Goal: Navigation & Orientation: Find specific page/section

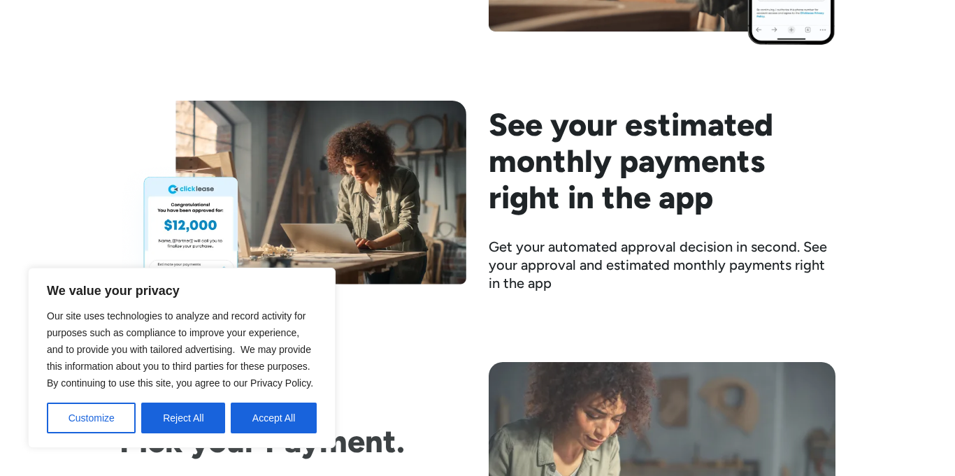
scroll to position [1884, 0]
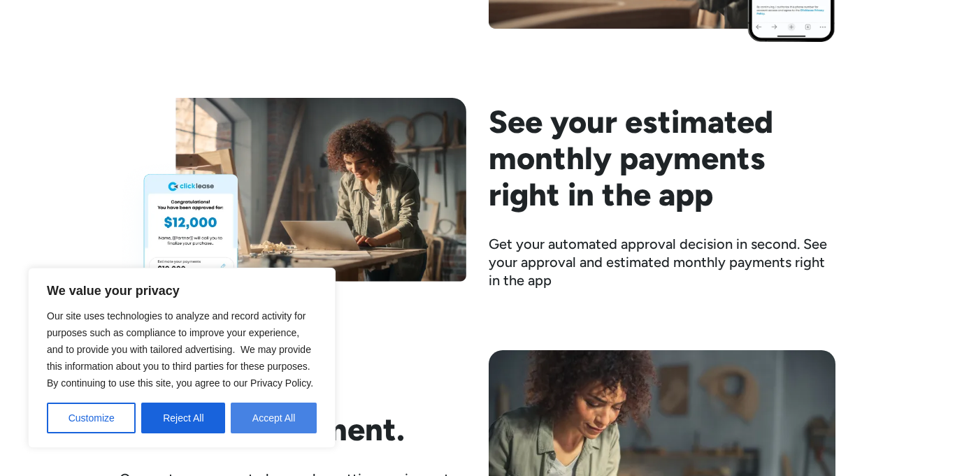
click at [264, 414] on button "Accept All" at bounding box center [274, 418] width 86 height 31
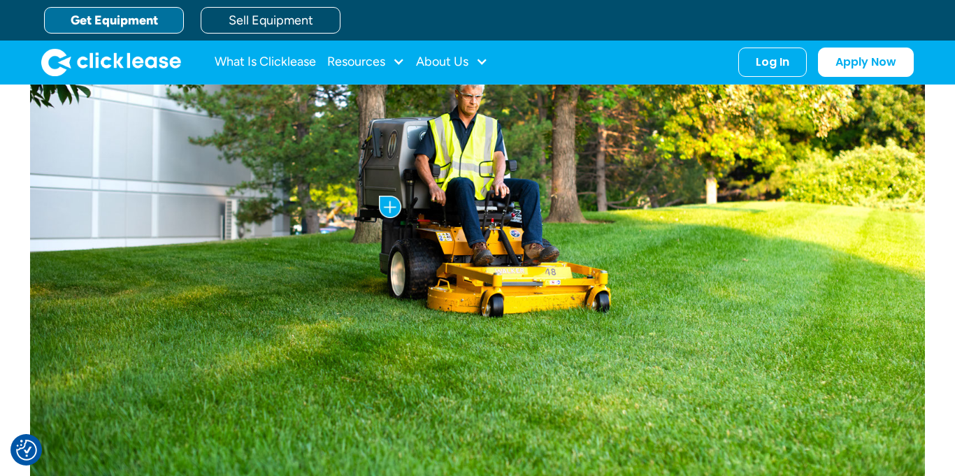
scroll to position [0, 0]
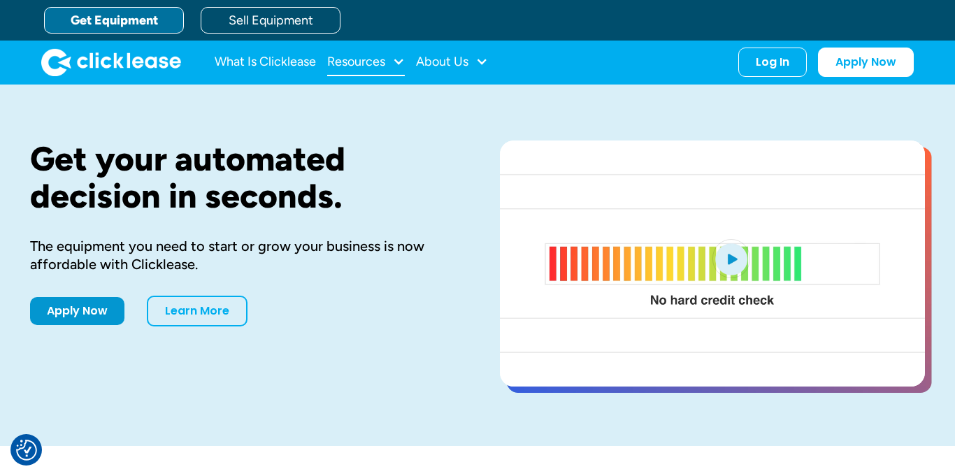
click at [385, 62] on div "Resources" at bounding box center [356, 62] width 58 height 0
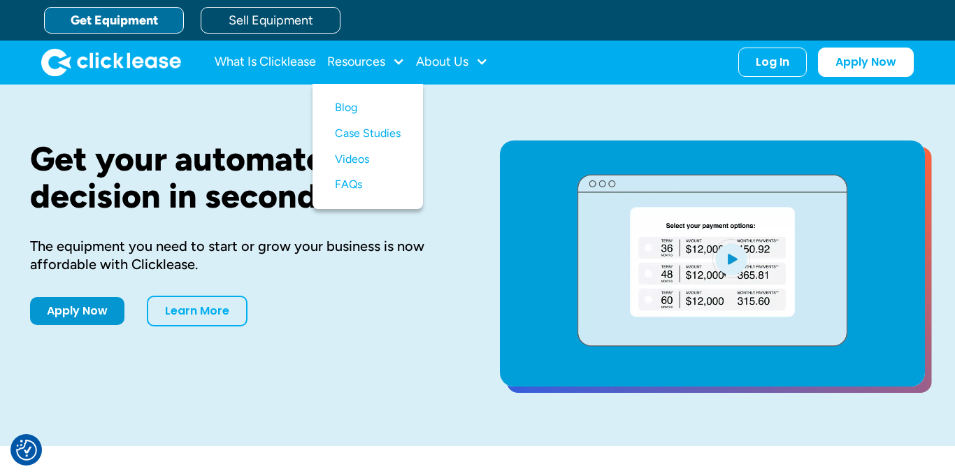
click at [118, 20] on link "Get Equipment" at bounding box center [114, 20] width 140 height 27
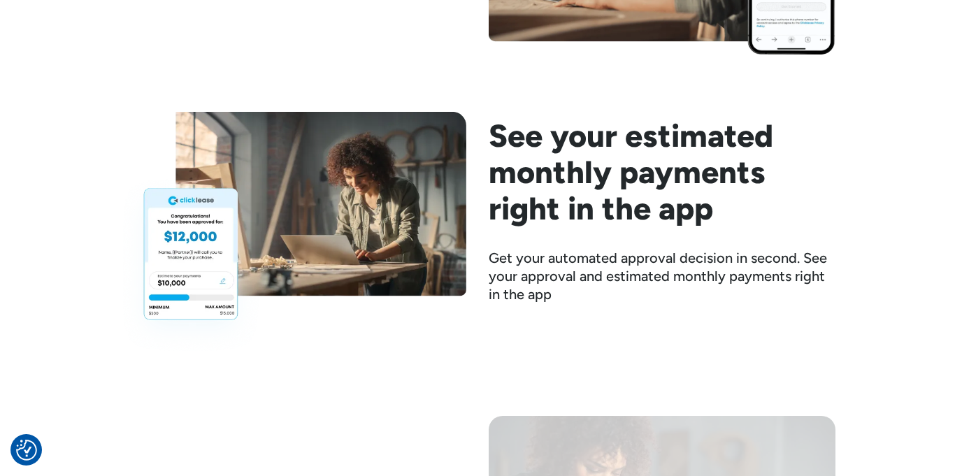
scroll to position [2036, 0]
